Goal: Information Seeking & Learning: Learn about a topic

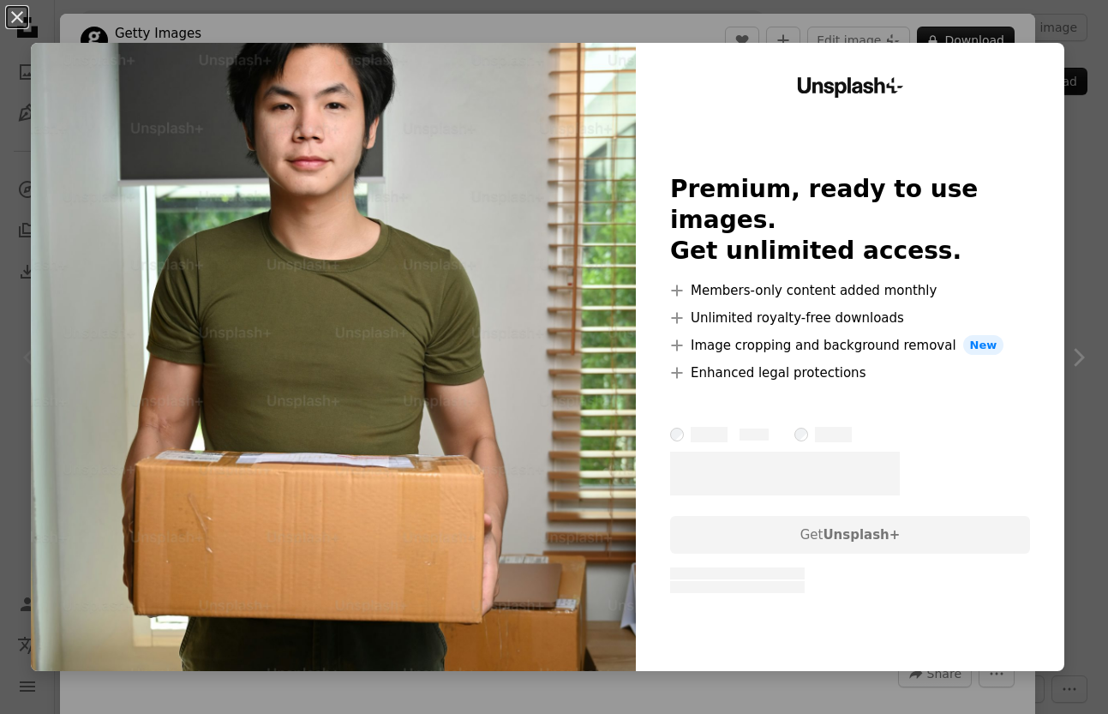
scroll to position [1257, 0]
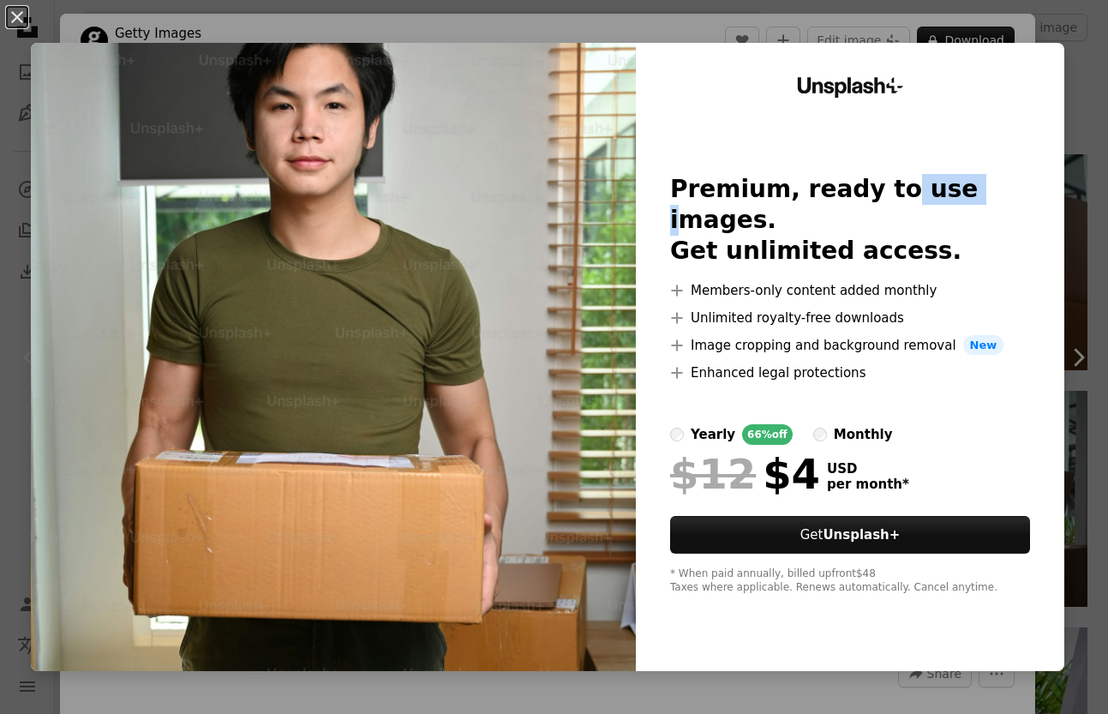
drag, startPoint x: 857, startPoint y: 214, endPoint x: 921, endPoint y: 210, distance: 64.4
click at [921, 210] on h2 "Premium, ready to use images. Get unlimited access." at bounding box center [850, 220] width 360 height 93
click at [825, 230] on h2 "Premium, ready to use images. Get unlimited access." at bounding box center [850, 220] width 360 height 93
click at [608, 35] on div "An X shape Unsplash+ Premium, ready to use images. Get unlimited access. A plus…" at bounding box center [554, 357] width 1108 height 714
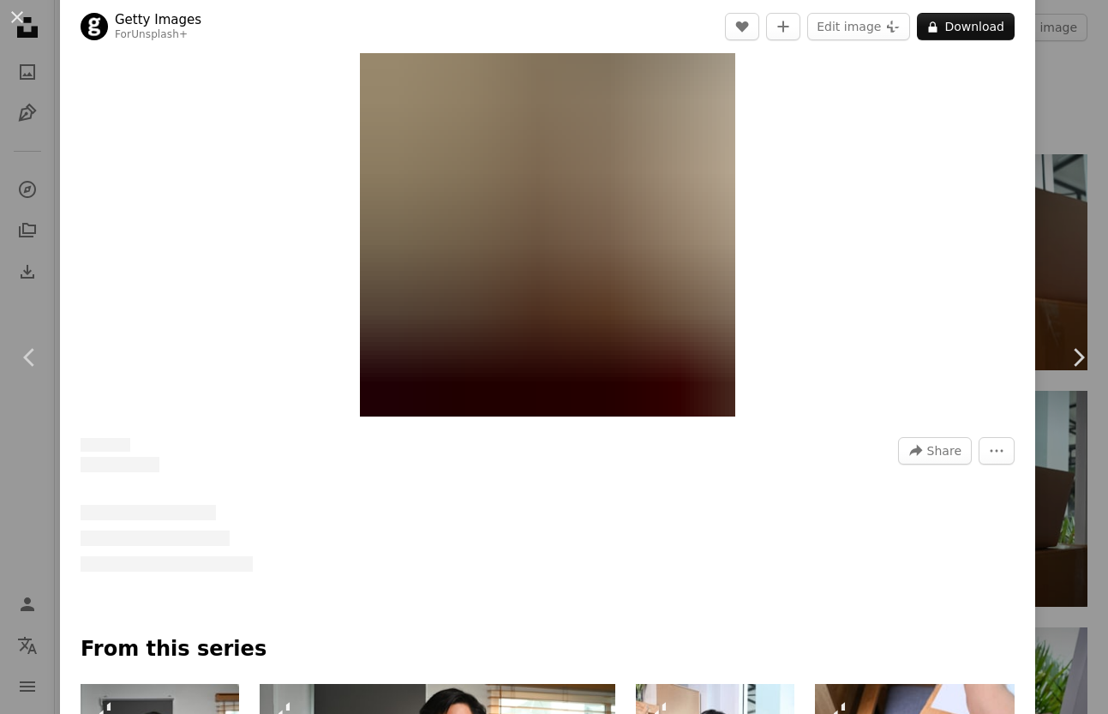
scroll to position [235, 0]
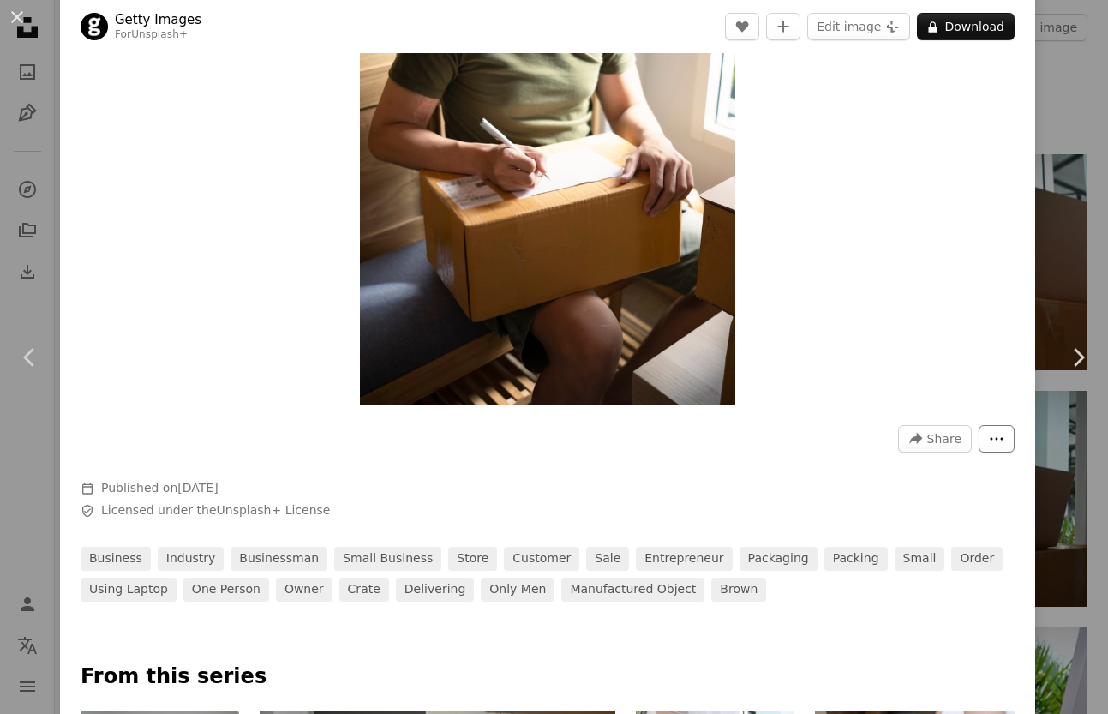
click at [989, 431] on icon "More Actions" at bounding box center [996, 438] width 15 height 15
click at [685, 495] on dialog "An X shape Chevron left Chevron right Getty Images For Unsplash+ A heart A plus…" at bounding box center [554, 357] width 1108 height 714
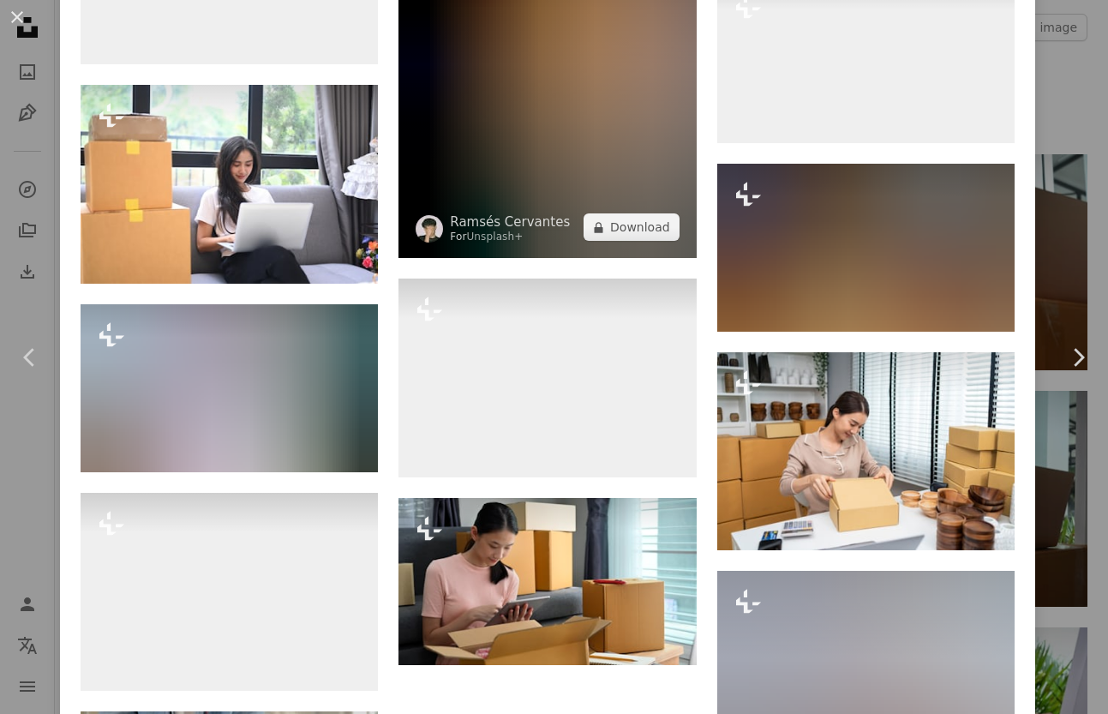
scroll to position [5581, 0]
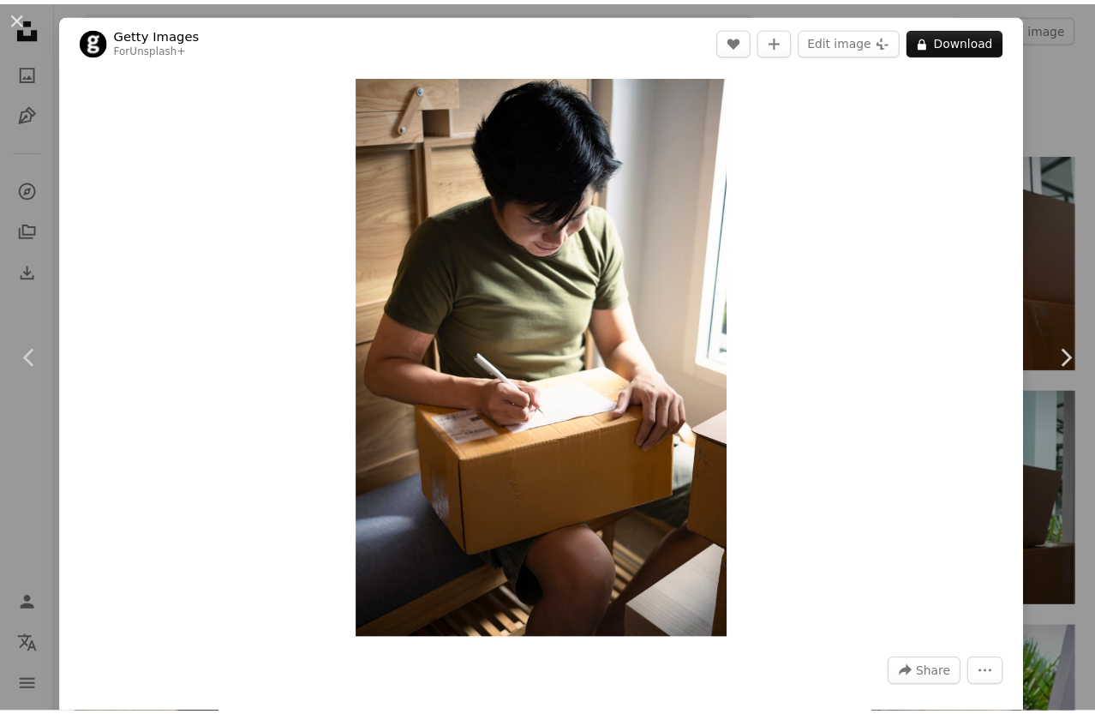
scroll to position [306, 0]
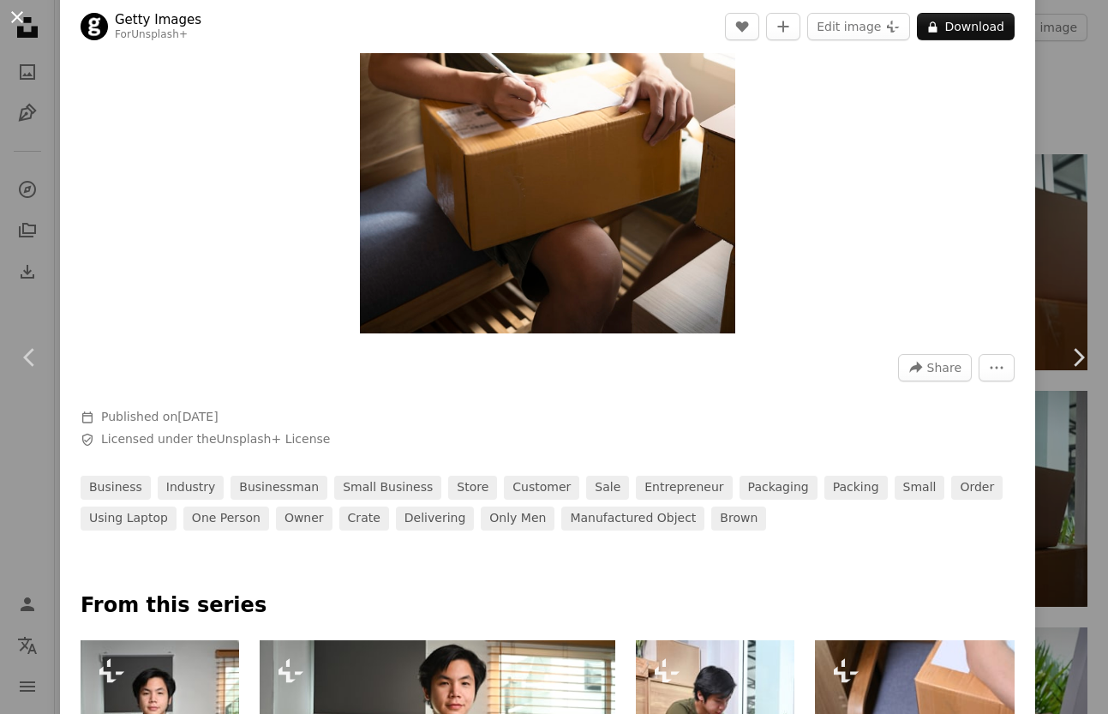
click at [24, 26] on button "An X shape" at bounding box center [17, 17] width 21 height 21
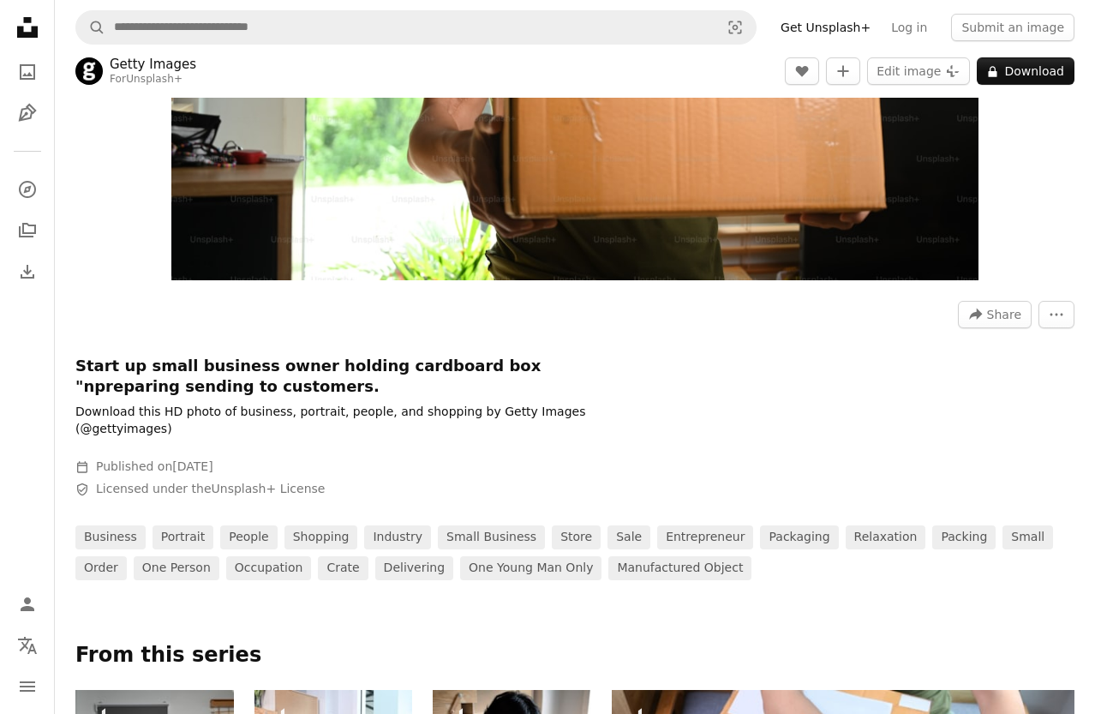
scroll to position [373, 0]
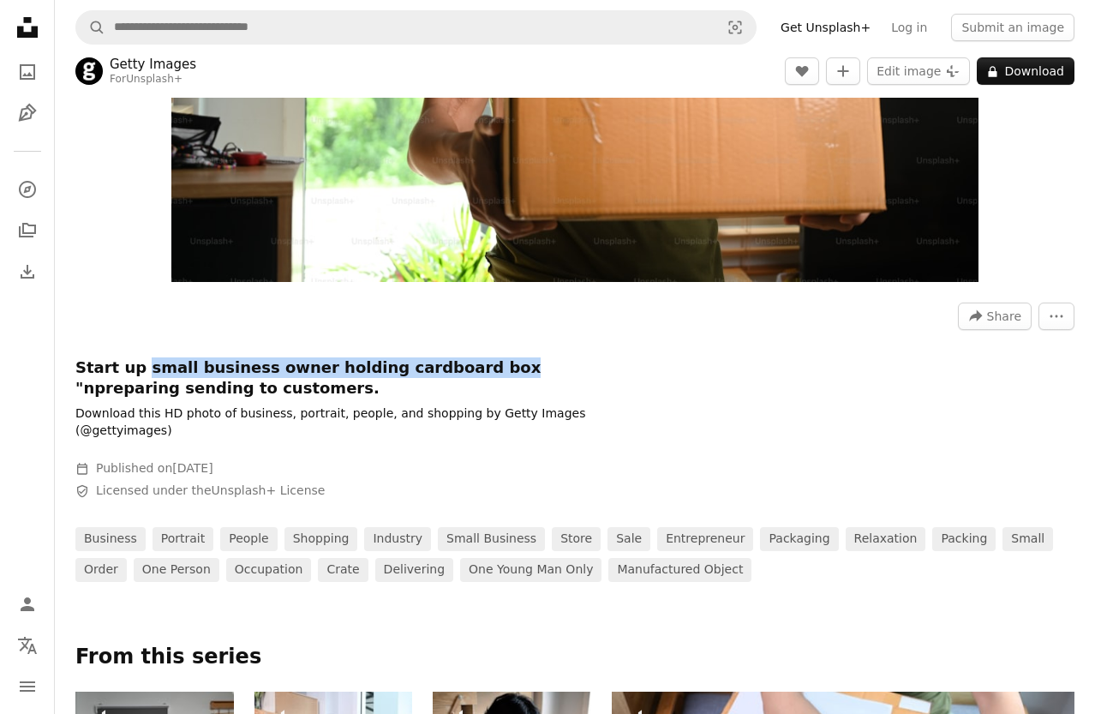
drag, startPoint x: 138, startPoint y: 370, endPoint x: 453, endPoint y: 358, distance: 315.6
click at [453, 358] on h1 "Start up small business owner holding cardboard box "npreparing sending to cust…" at bounding box center [332, 377] width 514 height 41
copy h1 "small business owner holding cardboard box"
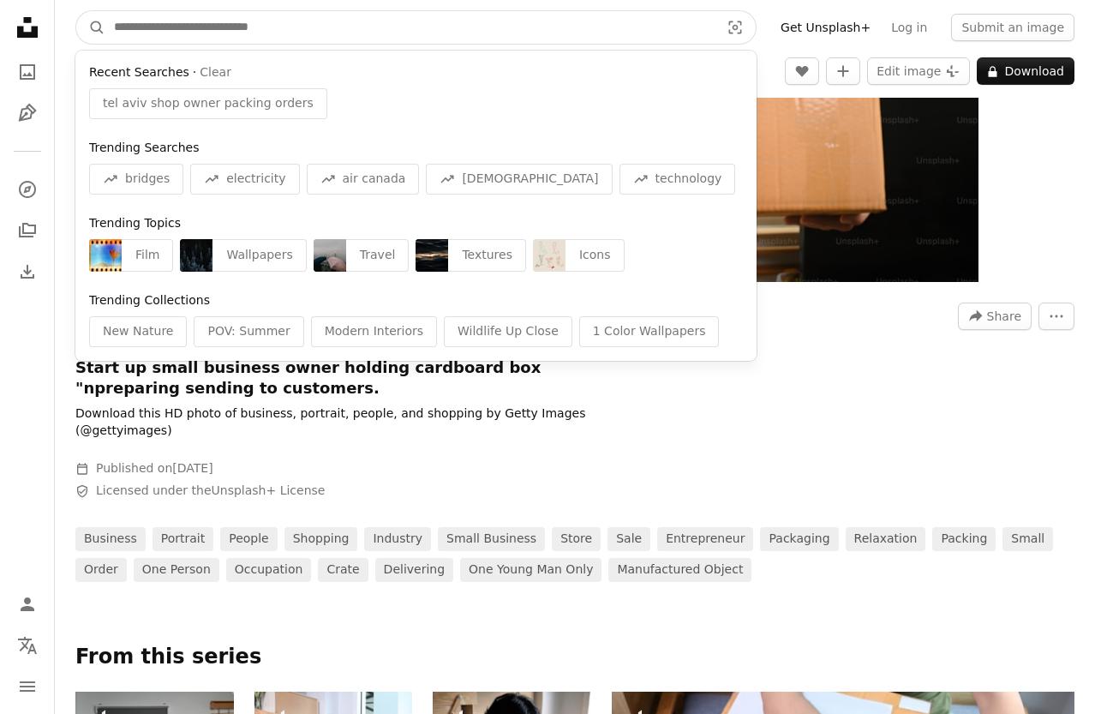
click at [344, 29] on input "Find visuals sitewide" at bounding box center [409, 27] width 609 height 33
paste input "**********"
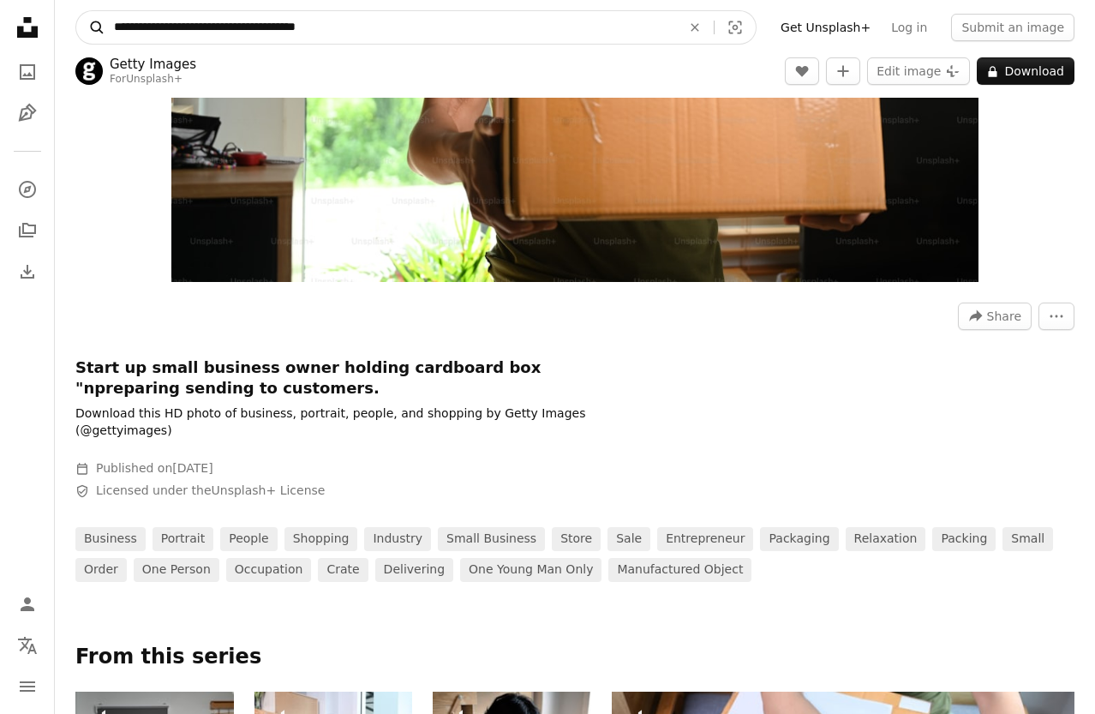
type input "**********"
click at [99, 34] on icon "A magnifying glass" at bounding box center [90, 27] width 29 height 17
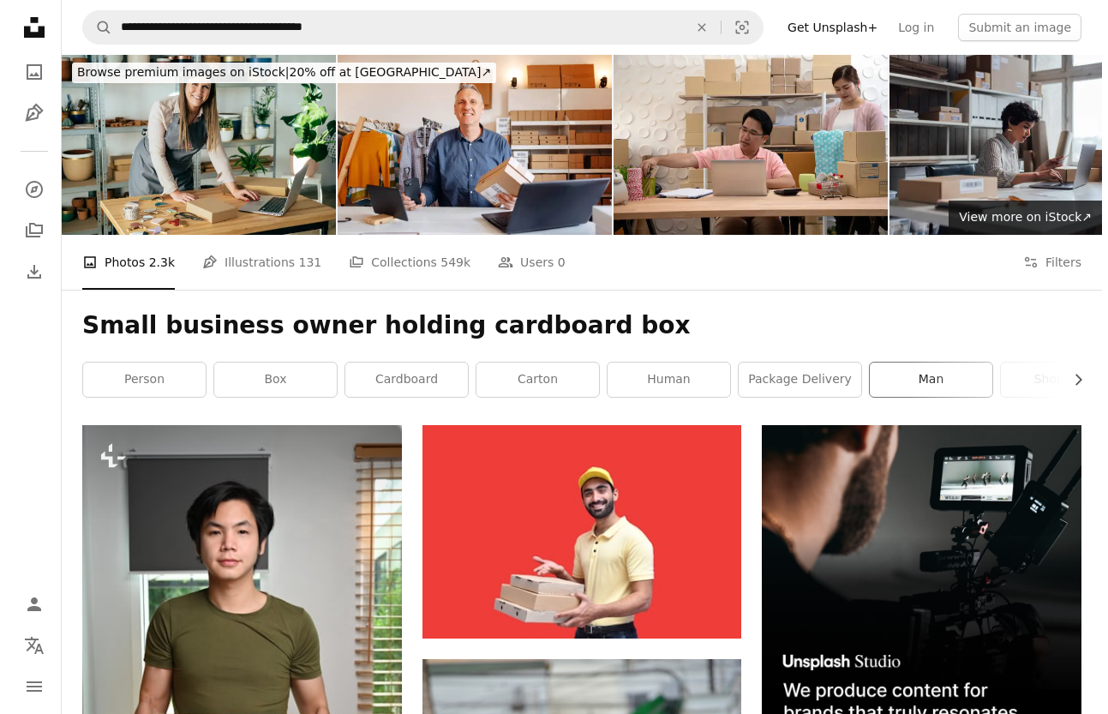
scroll to position [3, 0]
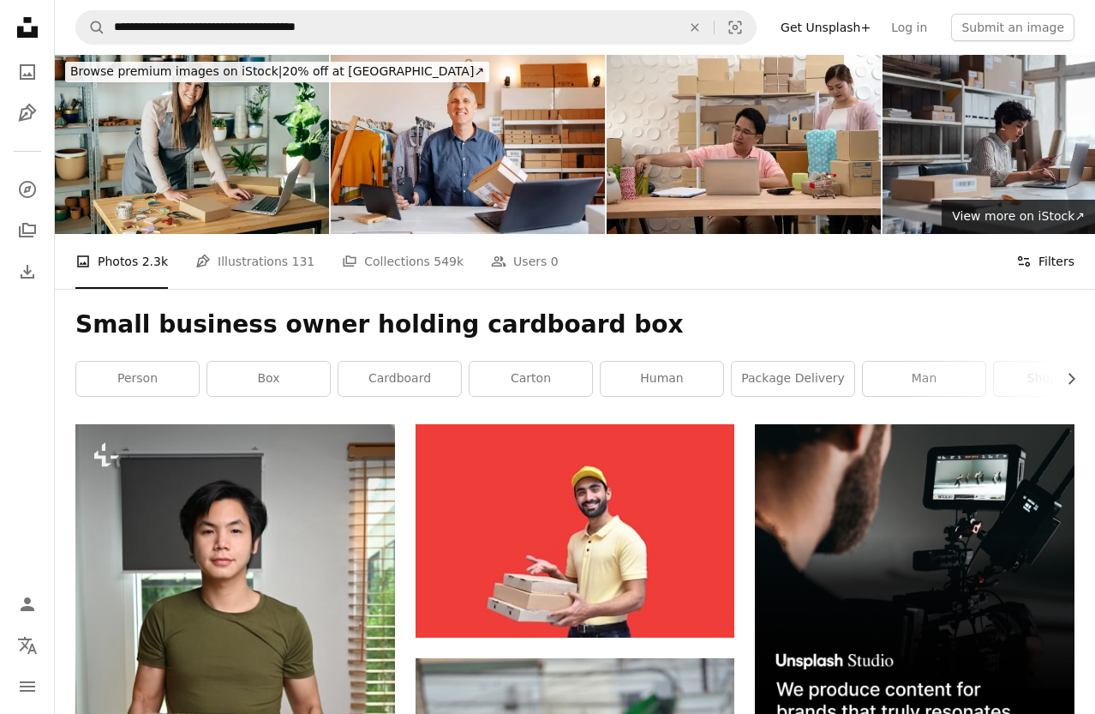
click at [1029, 271] on button "Filters Filters" at bounding box center [1045, 261] width 58 height 55
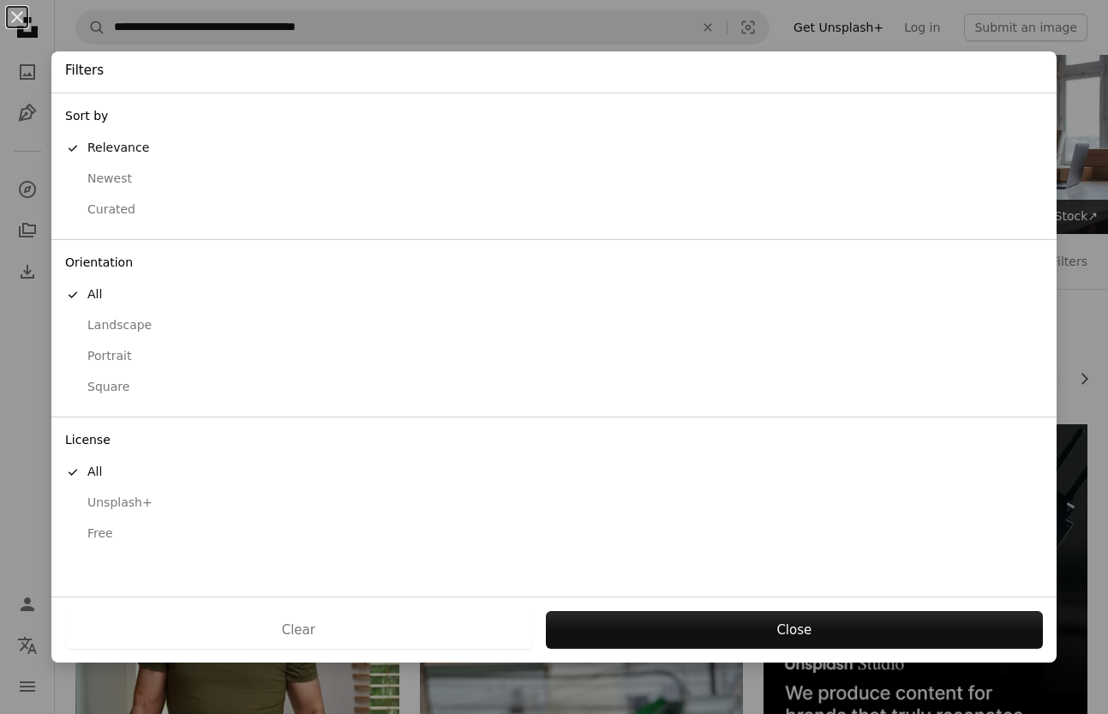
click at [168, 348] on div "Portrait" at bounding box center [554, 356] width 978 height 17
click at [105, 529] on div "Free" at bounding box center [554, 533] width 978 height 17
click at [111, 297] on div "All" at bounding box center [554, 294] width 978 height 17
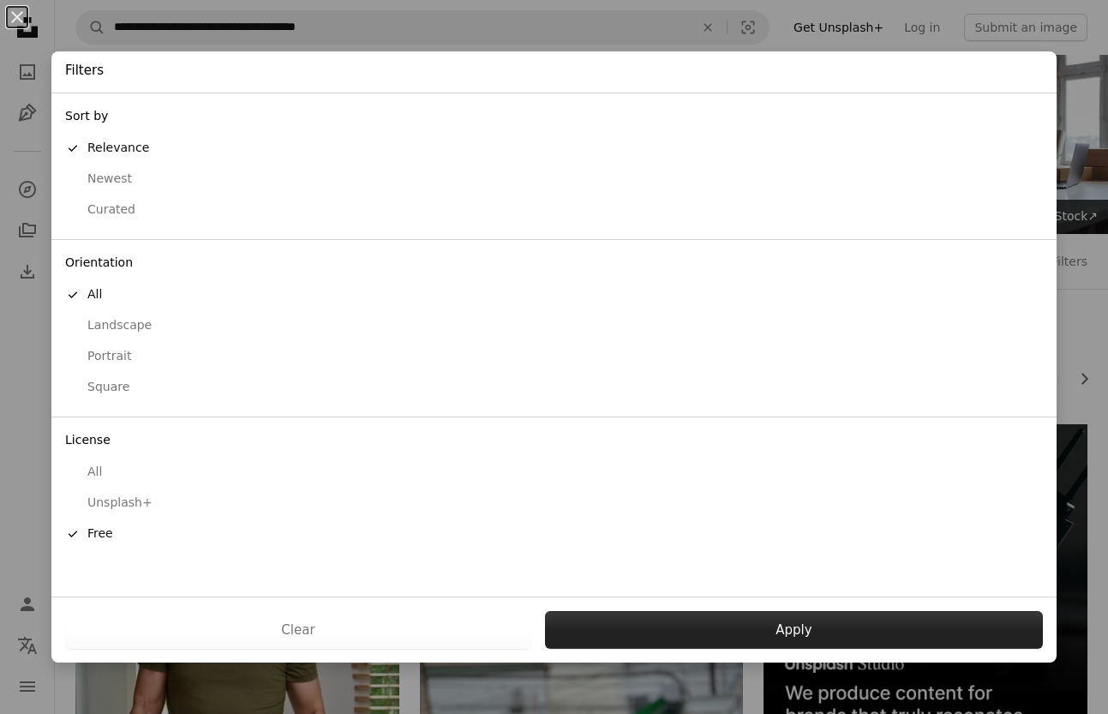
click at [883, 621] on button "Apply" at bounding box center [794, 630] width 498 height 38
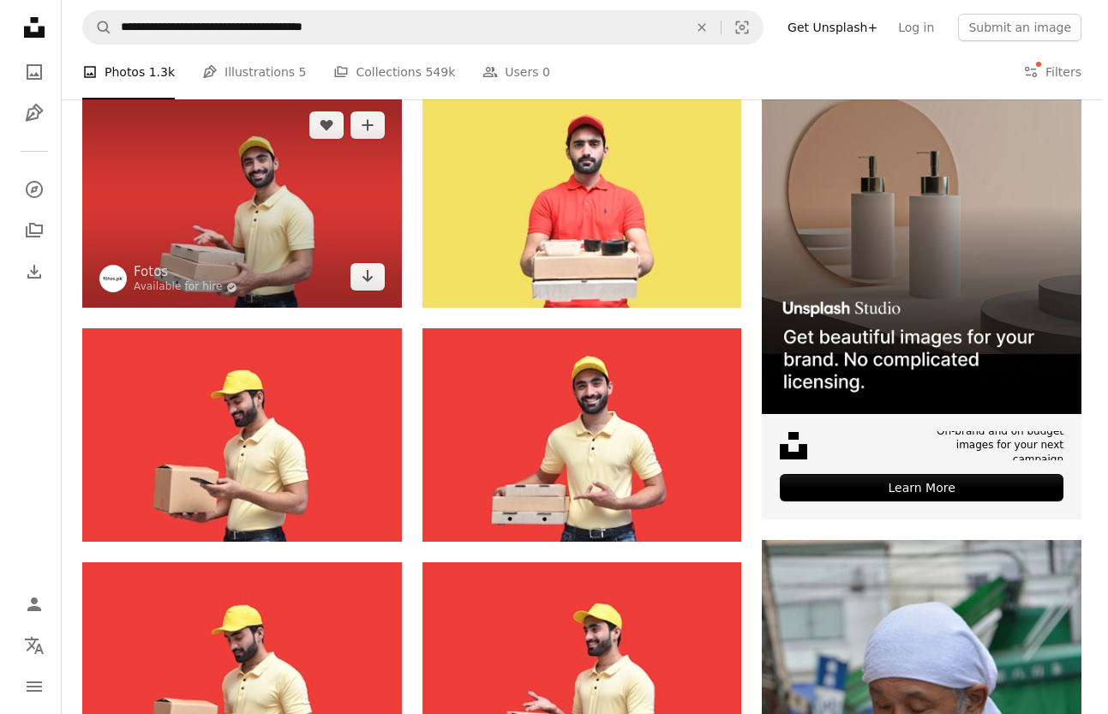
scroll to position [338, 0]
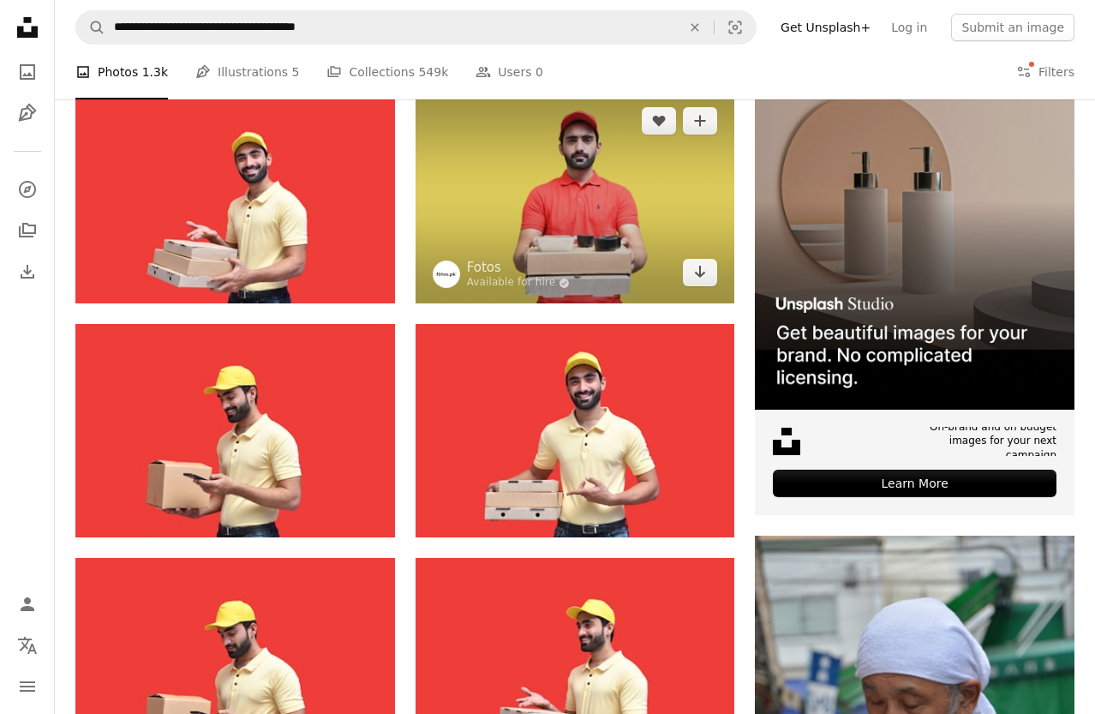
click at [586, 150] on img at bounding box center [576, 196] width 320 height 213
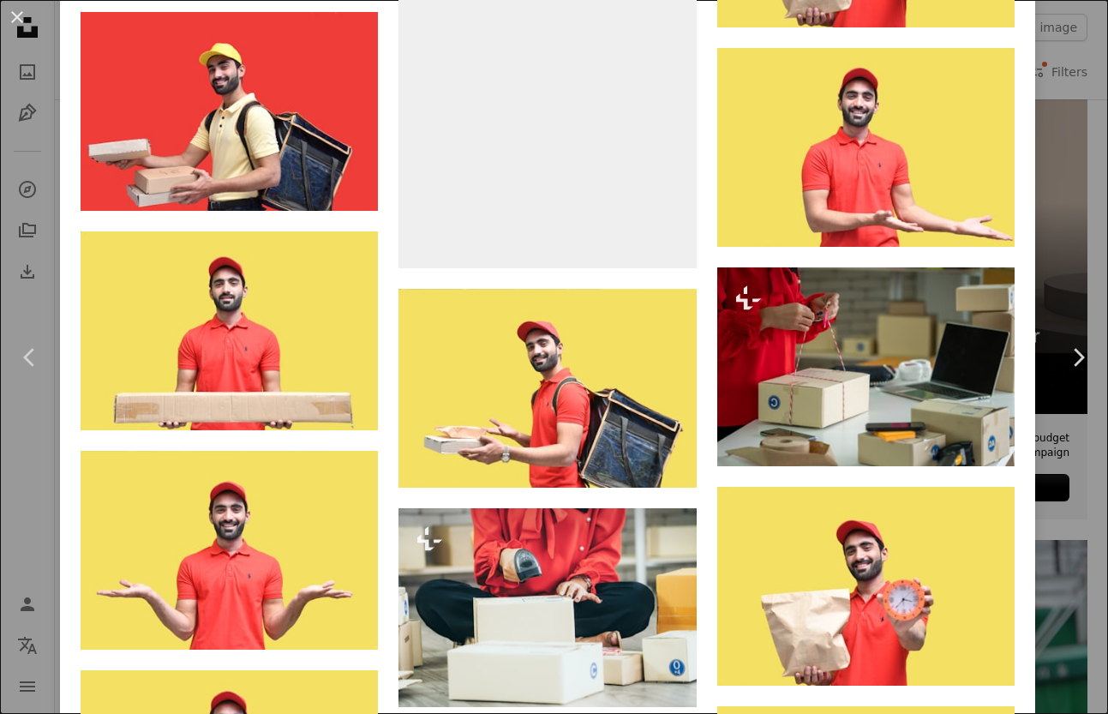
scroll to position [4531, 0]
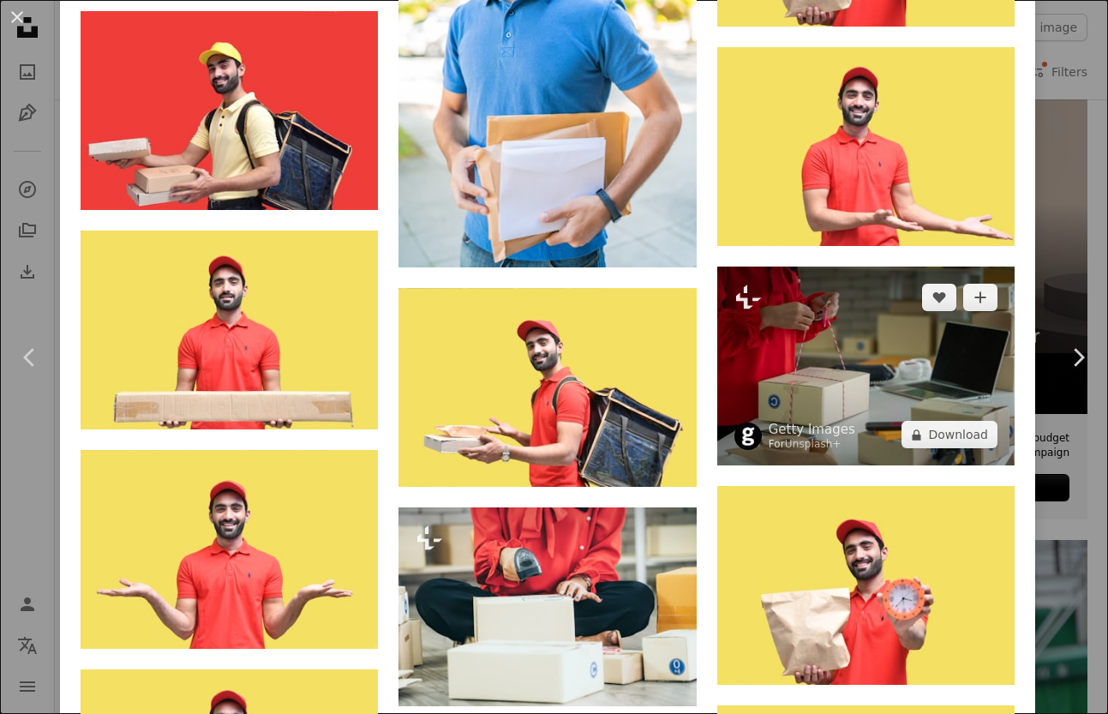
click at [814, 307] on img at bounding box center [865, 365] width 297 height 199
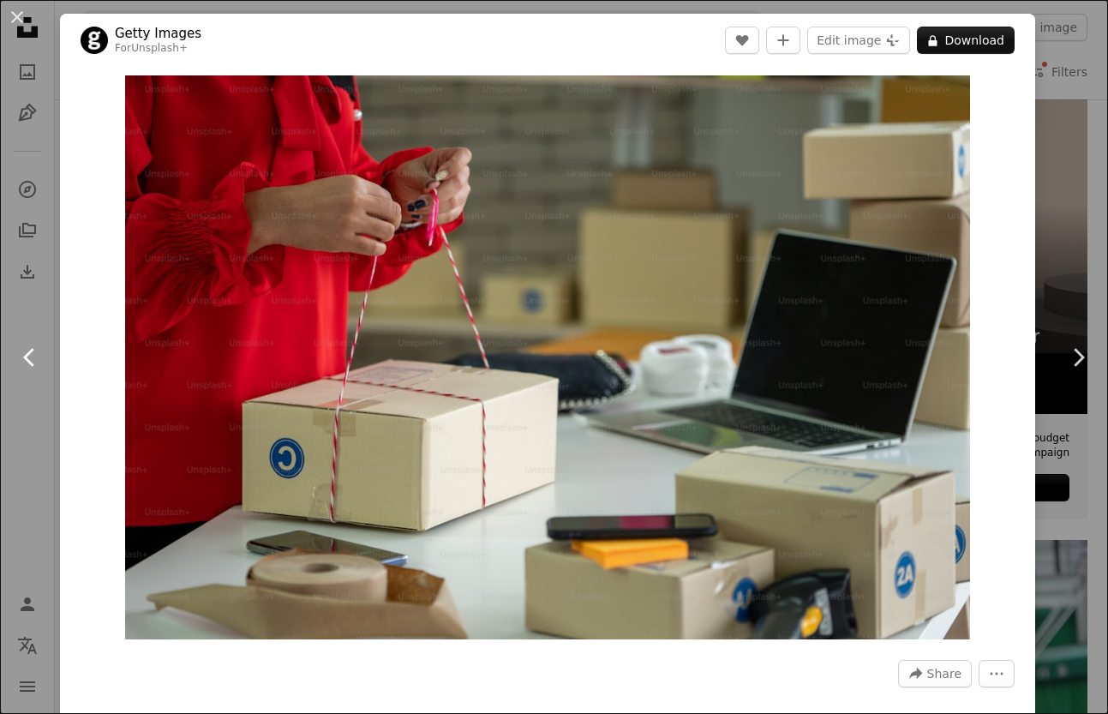
click at [33, 357] on icon "Chevron left" at bounding box center [29, 357] width 27 height 27
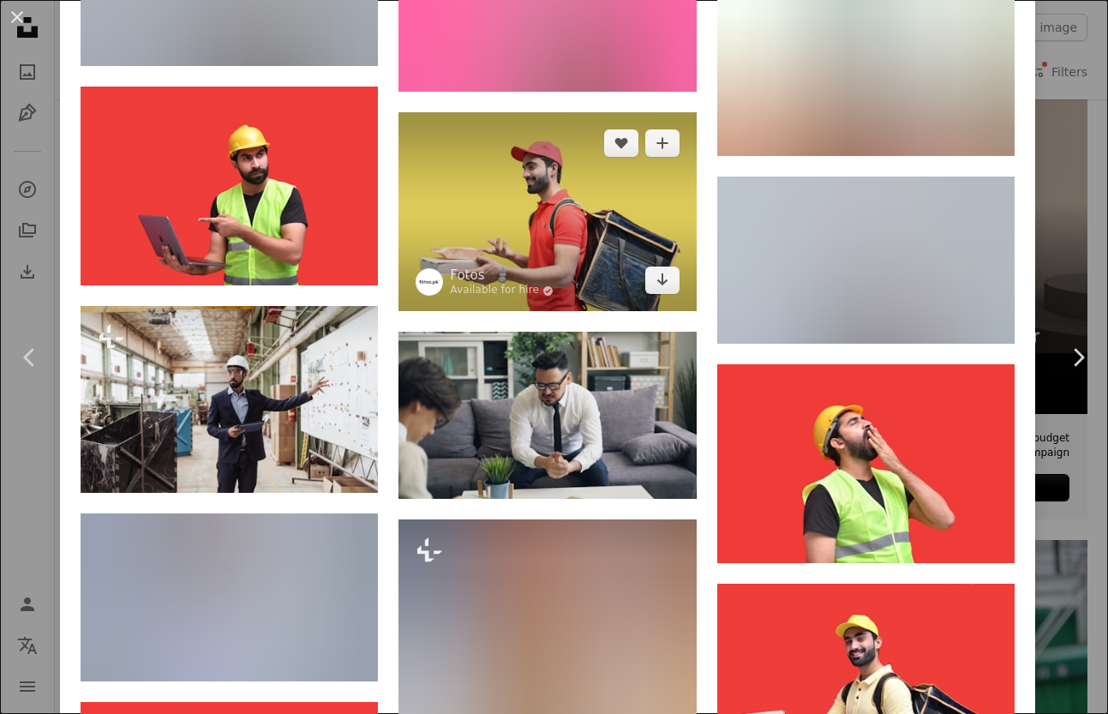
scroll to position [6969, 0]
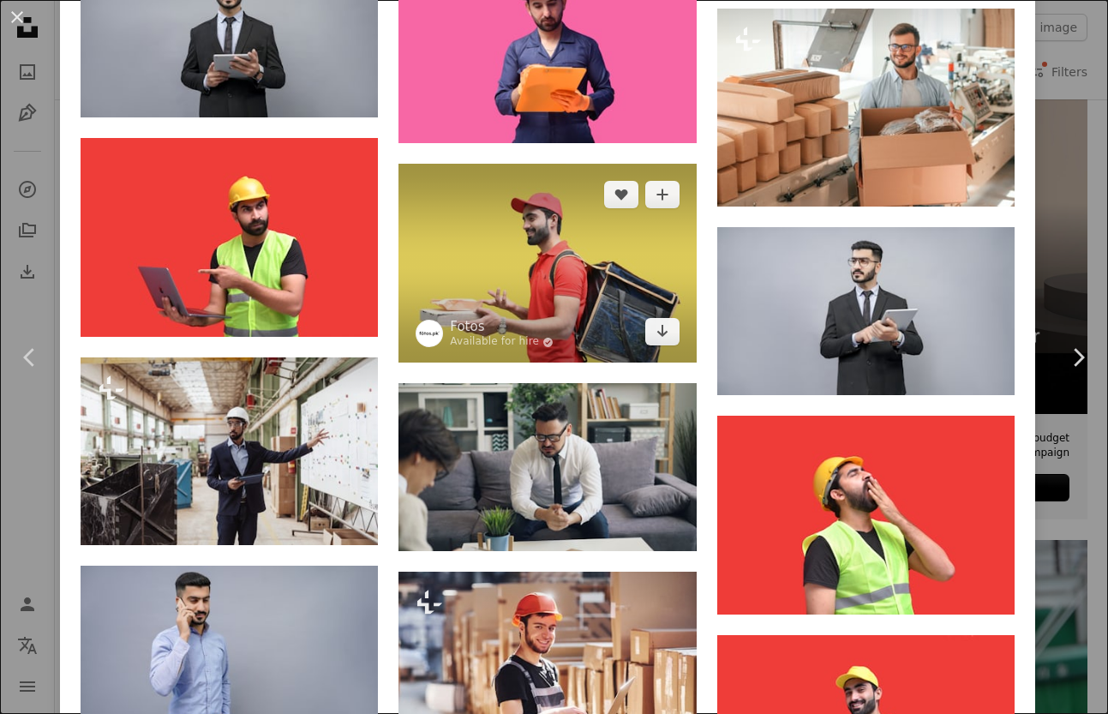
click at [548, 206] on img at bounding box center [546, 263] width 297 height 199
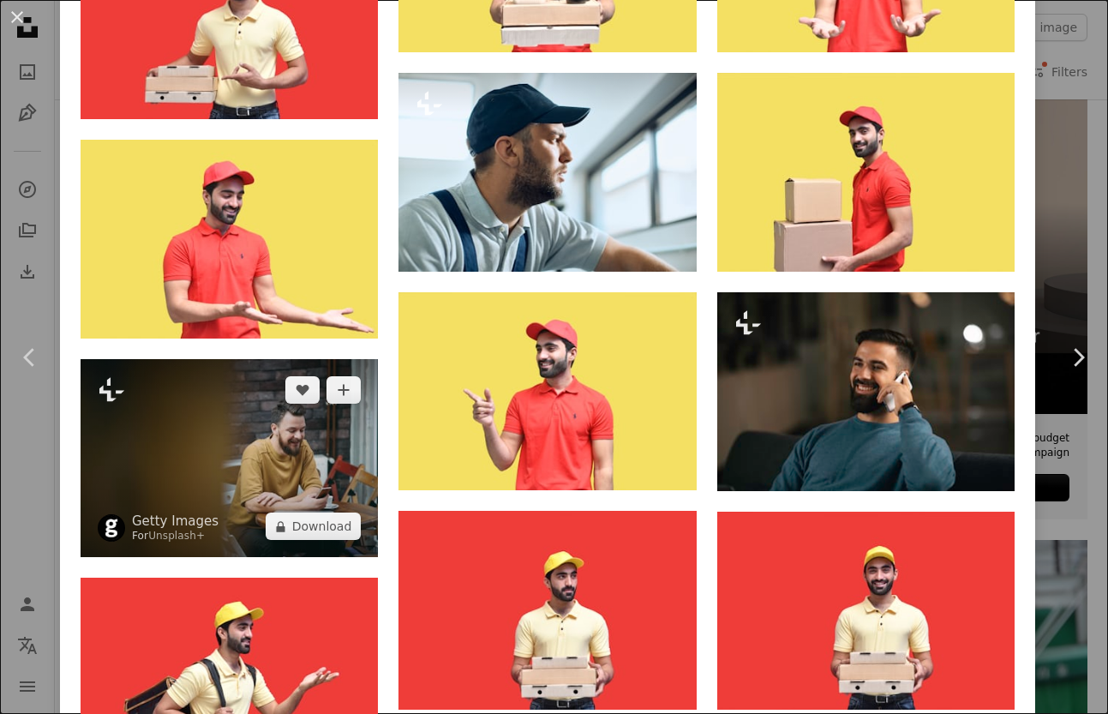
scroll to position [2472, 0]
